Goal: Task Accomplishment & Management: Manage account settings

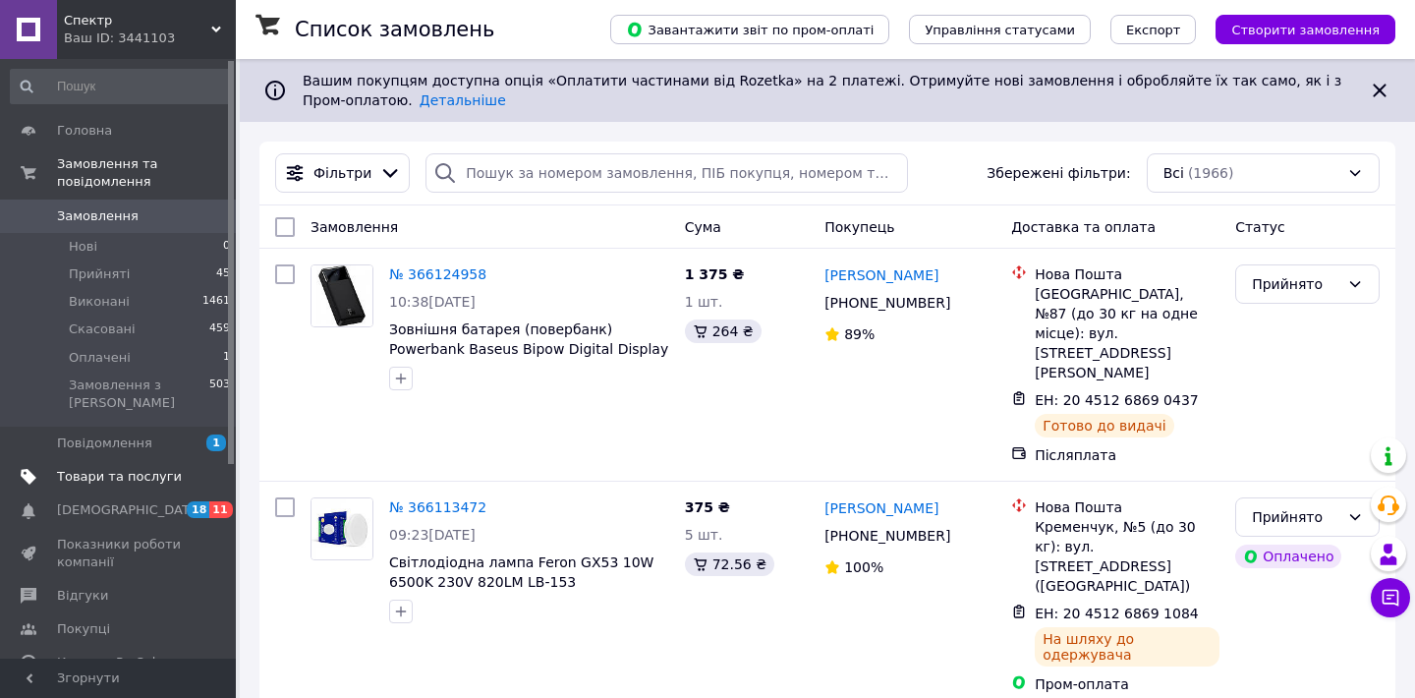
click at [139, 482] on span "Товари та послуги" at bounding box center [119, 477] width 125 height 18
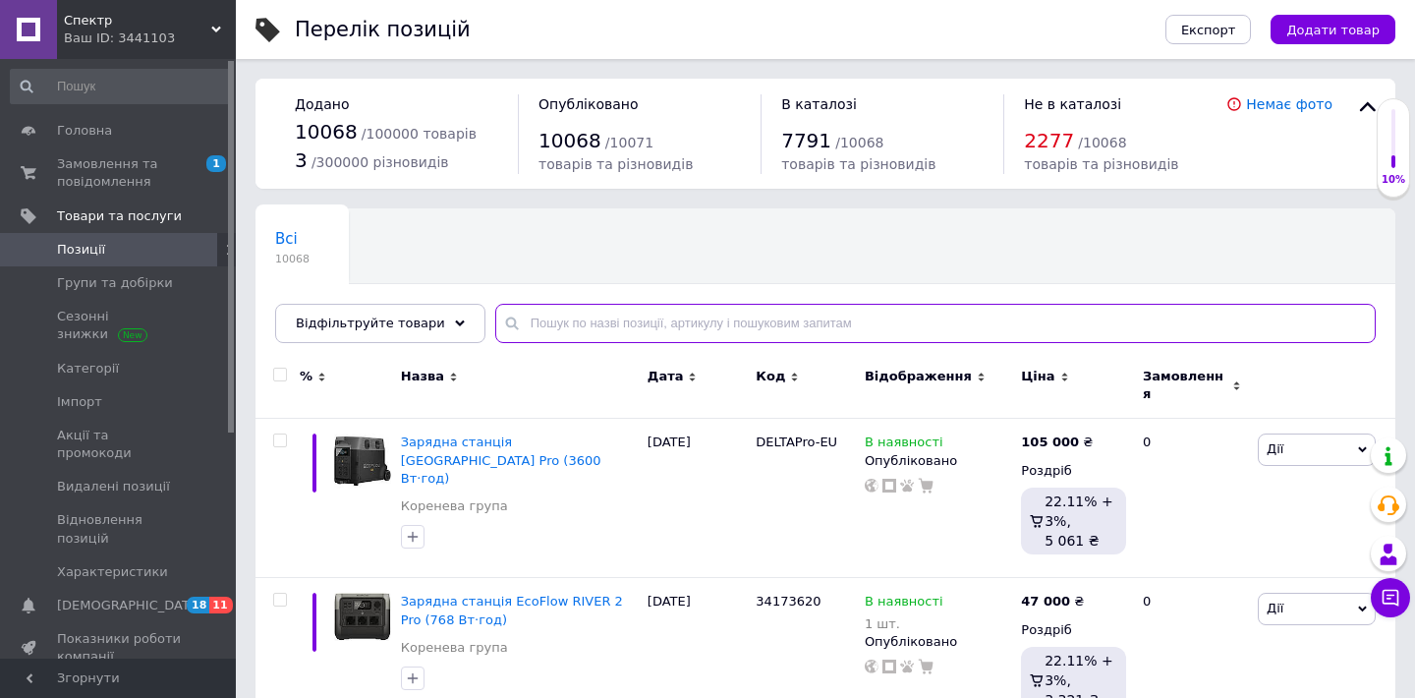
click at [653, 322] on input "text" at bounding box center [935, 323] width 881 height 39
paste input "PPBD20-15"
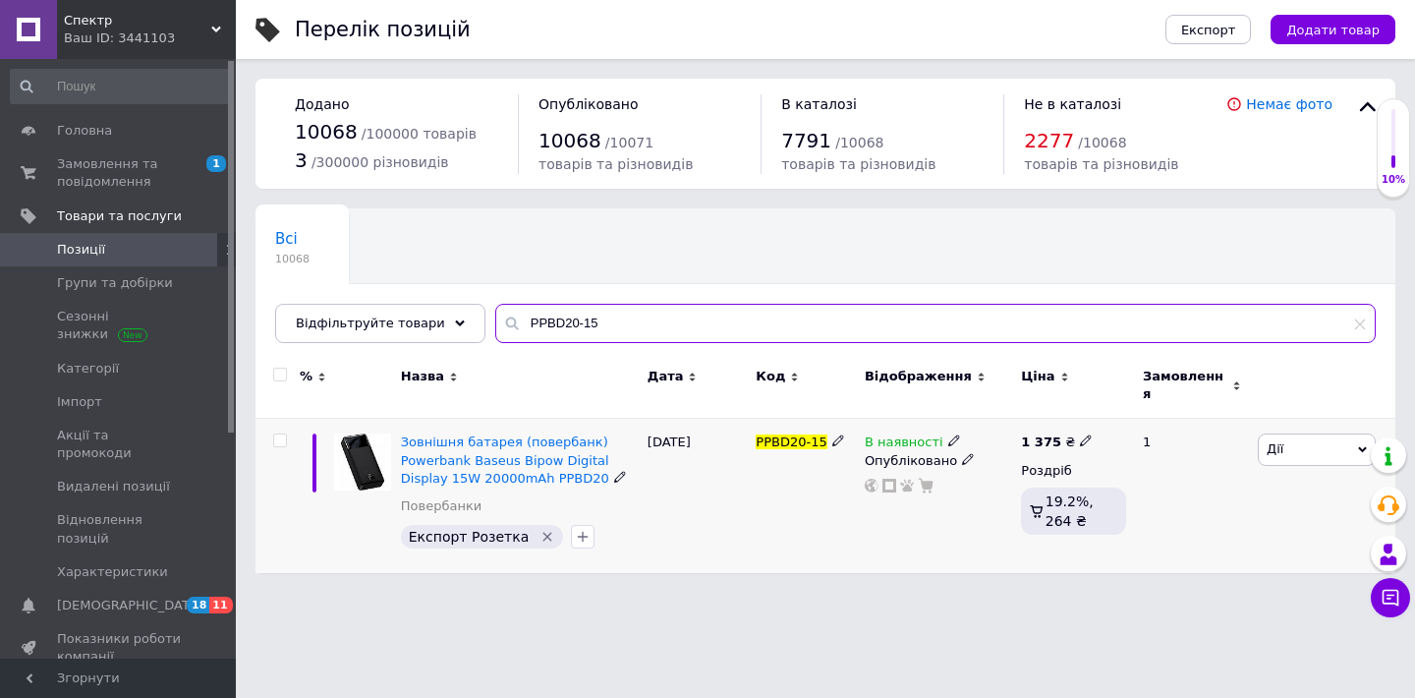
type input "PPBD20-15"
click at [1083, 434] on icon at bounding box center [1086, 440] width 12 height 12
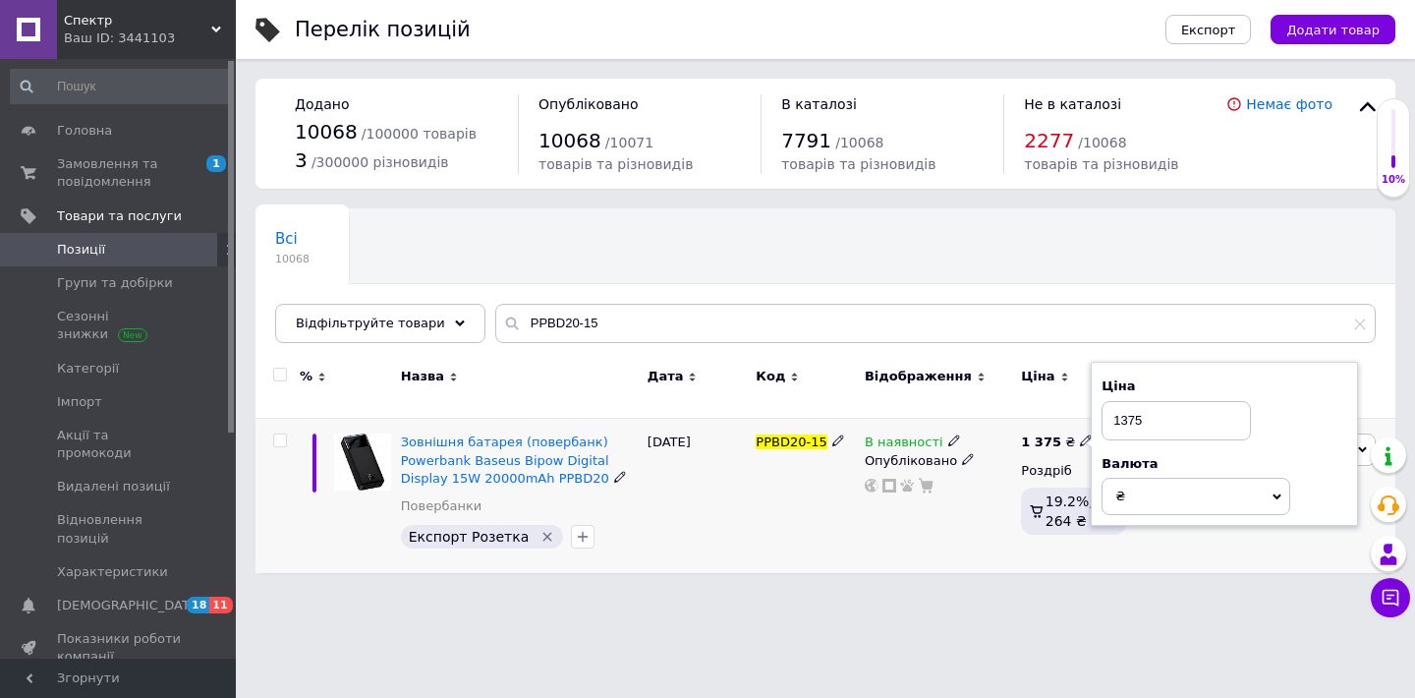
click at [1144, 407] on input "1375" at bounding box center [1176, 420] width 149 height 39
type input "1500"
click at [1013, 593] on html "Спектр Ваш ID: 3441103 Сайт Спектр Кабінет покупця Перевірити стан системи Стор…" at bounding box center [707, 296] width 1415 height 593
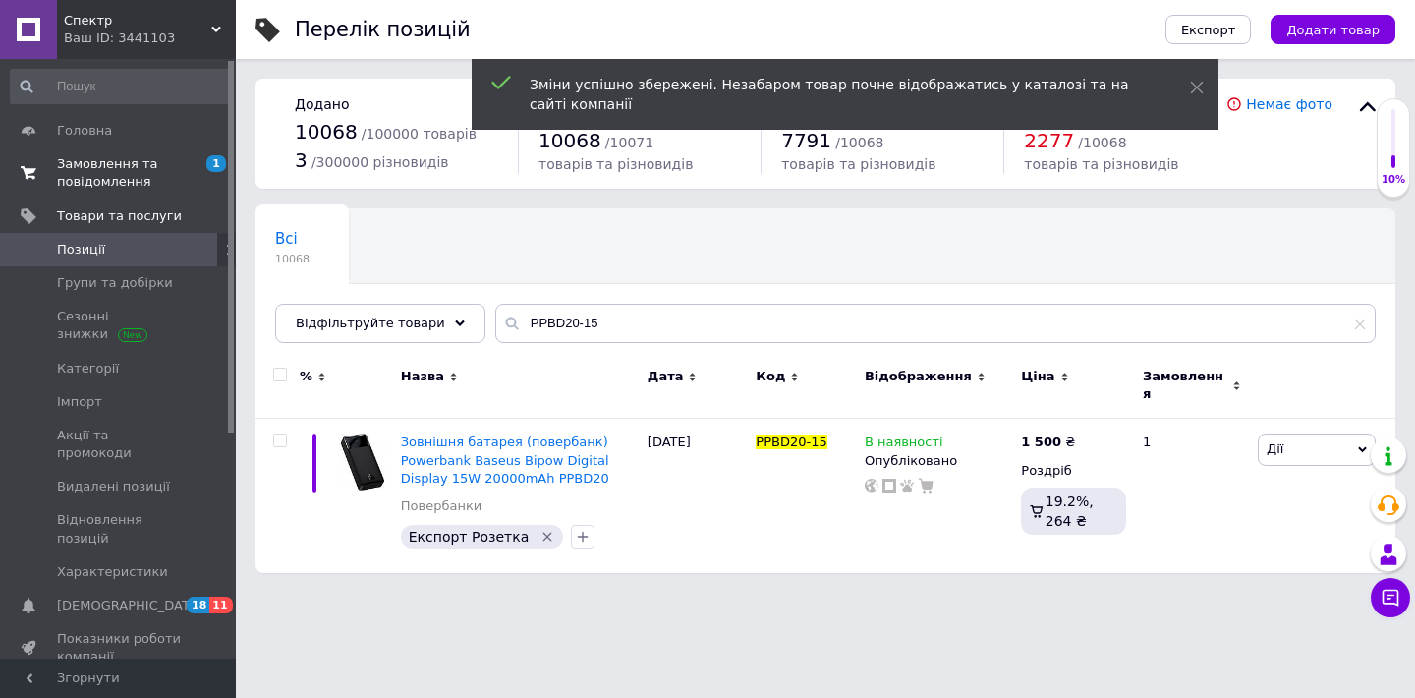
click at [118, 165] on span "Замовлення та повідомлення" at bounding box center [119, 172] width 125 height 35
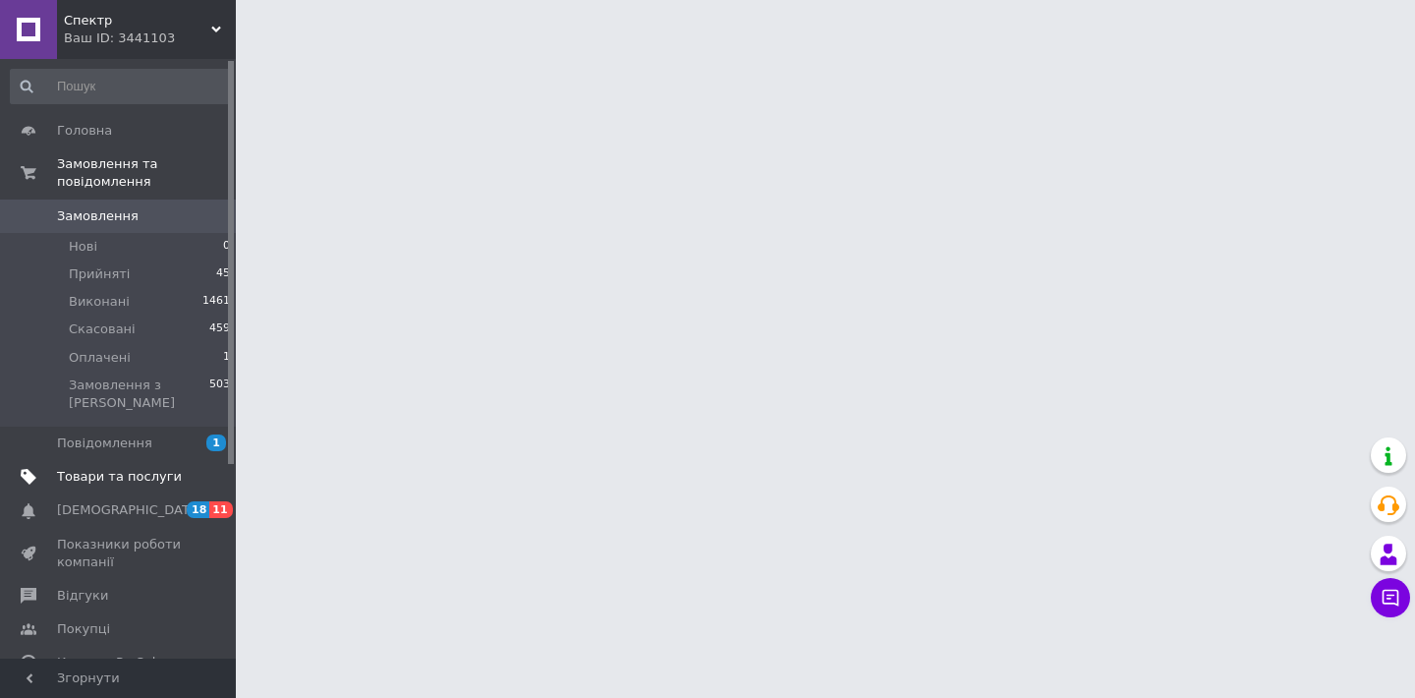
click at [149, 468] on span "Товари та послуги" at bounding box center [119, 477] width 125 height 18
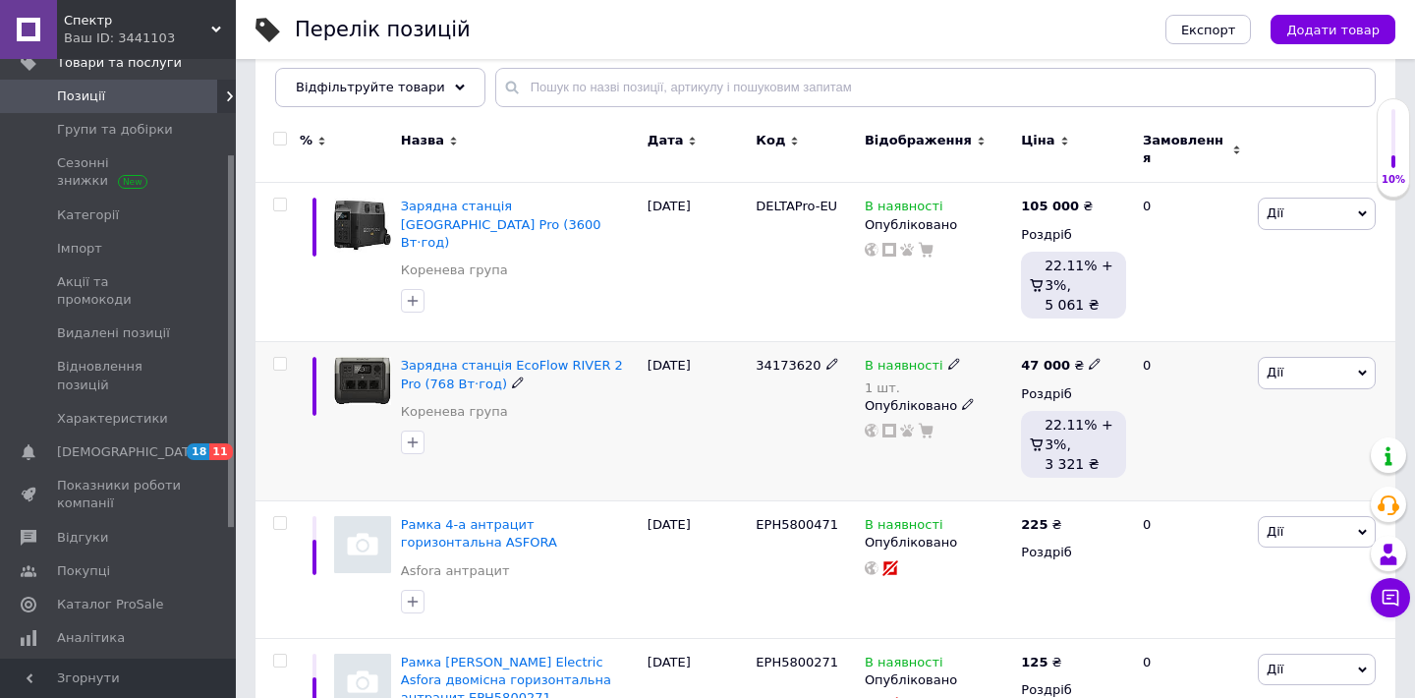
scroll to position [237, 0]
